Goal: Complete application form

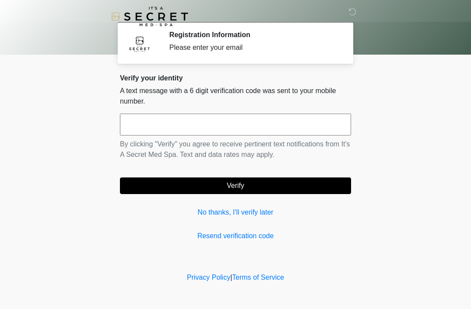
click at [206, 203] on div "Verify your identity A text message with a 6 digit verification code was sent t…" at bounding box center [235, 157] width 231 height 167
click at [205, 203] on div "Verify your identity A text message with a 6 digit verification code was sent t…" at bounding box center [235, 157] width 231 height 167
click at [207, 211] on link "No thanks, I'll verify later" at bounding box center [235, 212] width 231 height 10
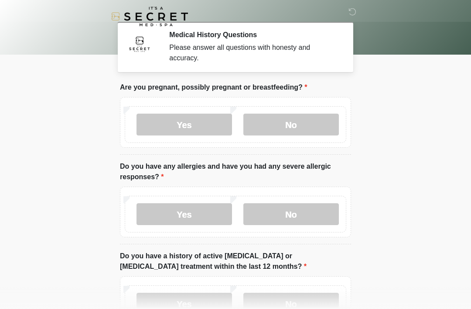
click at [298, 124] on label "No" at bounding box center [292, 124] width 96 height 22
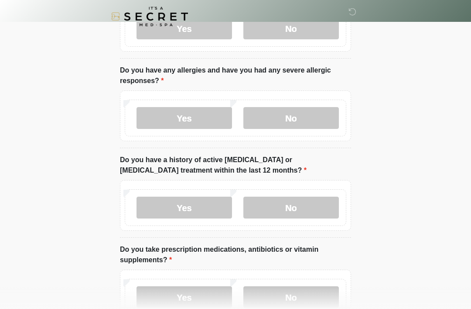
scroll to position [96, 0]
click at [306, 120] on label "No" at bounding box center [292, 118] width 96 height 22
click at [299, 212] on label "No" at bounding box center [292, 207] width 96 height 22
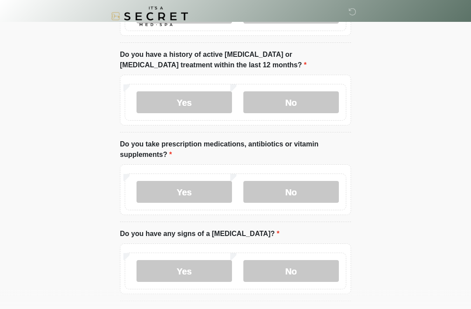
scroll to position [201, 0]
click at [206, 188] on label "Yes" at bounding box center [185, 192] width 96 height 22
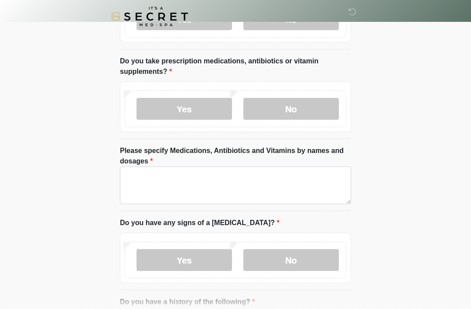
scroll to position [284, 0]
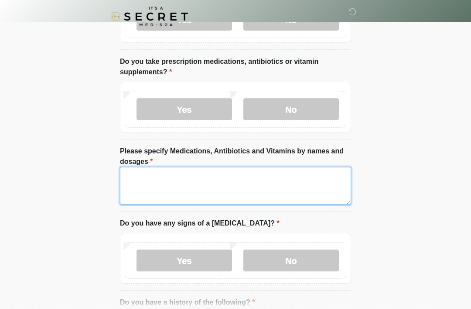
click at [324, 185] on textarea "Please specify Medications, Antibiotics and Vitamins by names and dosages" at bounding box center [235, 186] width 231 height 38
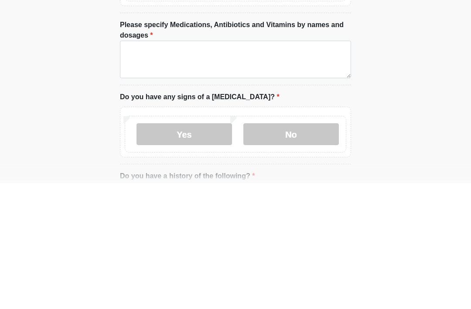
click at [289, 249] on label "No" at bounding box center [292, 260] width 96 height 22
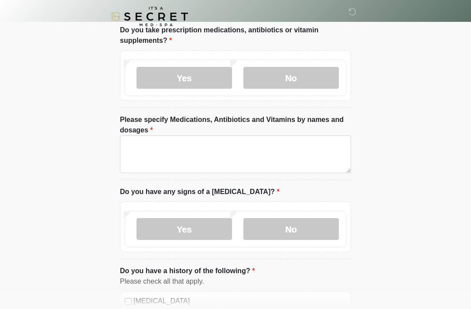
scroll to position [306, 0]
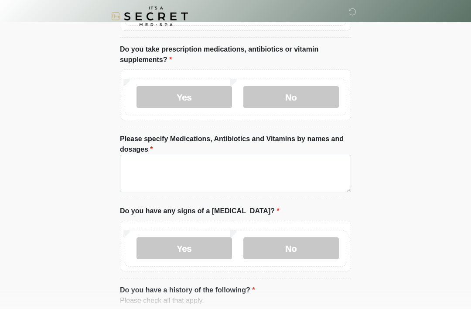
click at [301, 103] on label "No" at bounding box center [292, 97] width 96 height 22
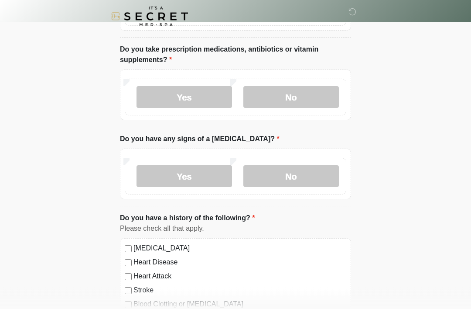
scroll to position [296, 0]
click at [297, 103] on label "No" at bounding box center [292, 97] width 96 height 22
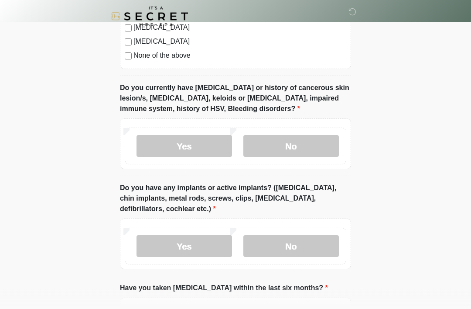
scroll to position [643, 0]
click at [320, 142] on label "No" at bounding box center [292, 145] width 96 height 22
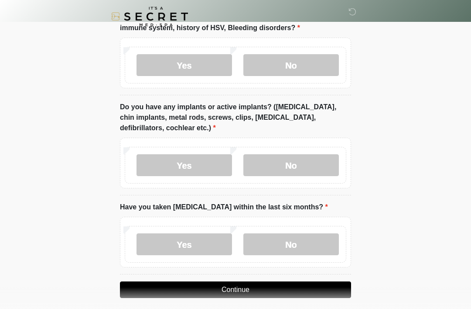
click at [330, 161] on label "No" at bounding box center [292, 165] width 96 height 22
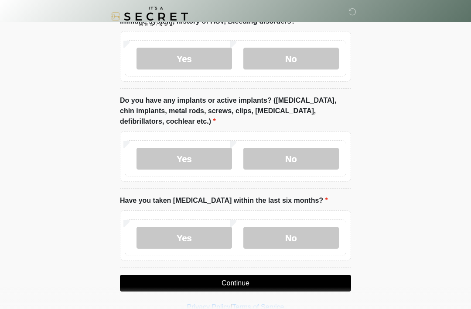
click at [311, 239] on label "No" at bounding box center [292, 238] width 96 height 22
click at [299, 279] on button "Continue" at bounding box center [235, 283] width 231 height 17
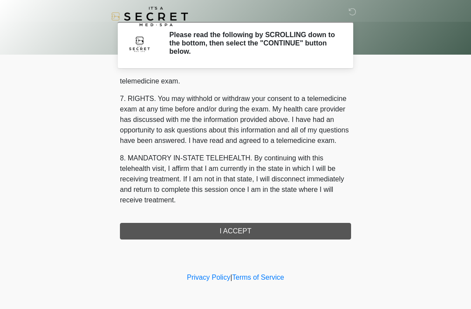
scroll to position [372, 0]
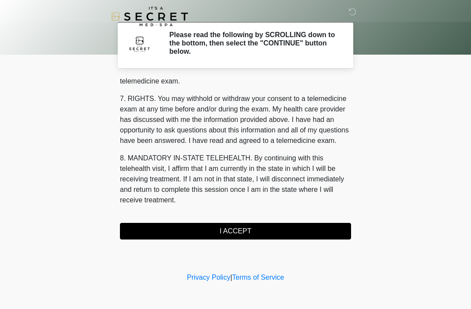
click at [233, 229] on button "I ACCEPT" at bounding box center [235, 231] width 231 height 17
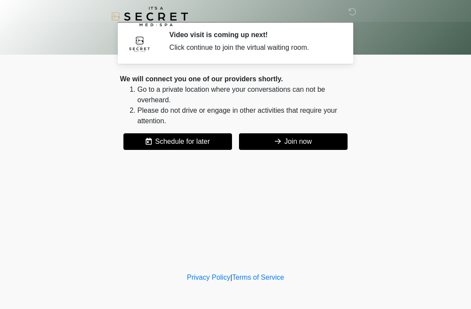
click at [294, 137] on button "Join now" at bounding box center [293, 141] width 109 height 17
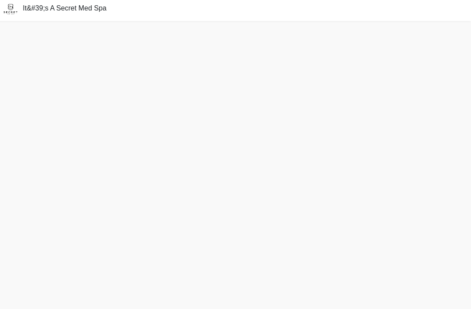
scroll to position [3, 0]
